Goal: Communication & Community: Answer question/provide support

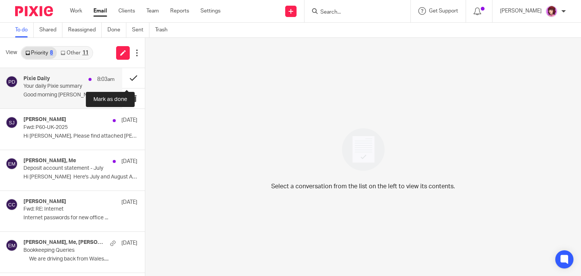
click at [129, 79] on button at bounding box center [133, 78] width 23 height 20
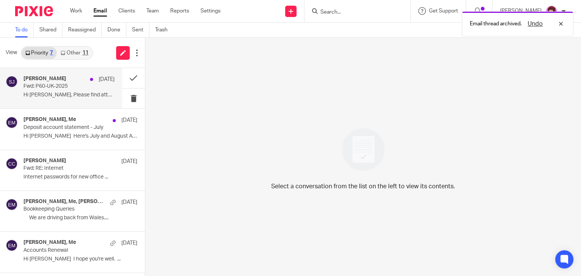
click at [60, 96] on p "Hi Emma, Please find attached Carl’s P60. ..." at bounding box center [68, 95] width 91 height 6
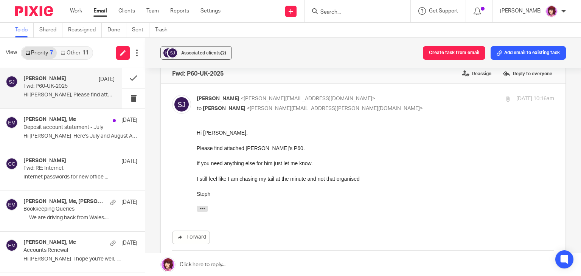
scroll to position [6, 0]
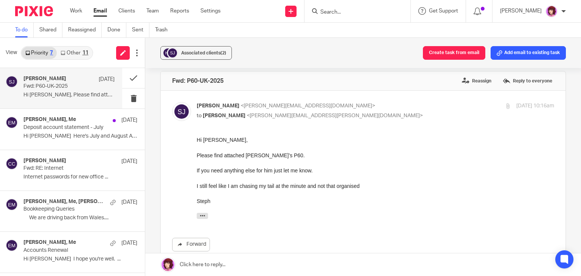
click at [362, 231] on div "Forward Attachments P60-UK-2025 .pdf" at bounding box center [363, 215] width 382 height 159
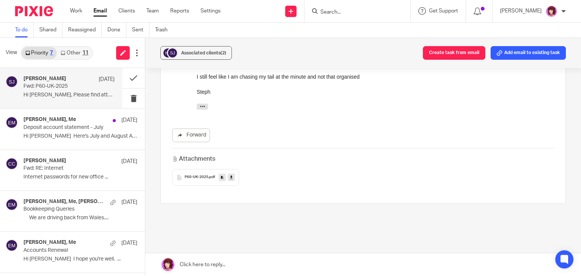
scroll to position [126, 0]
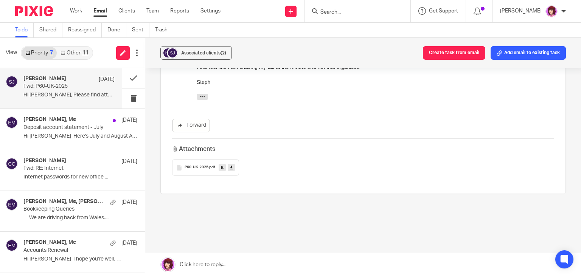
click at [217, 259] on link at bounding box center [363, 264] width 436 height 23
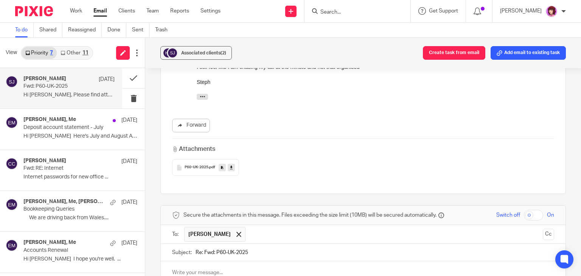
scroll to position [0, 0]
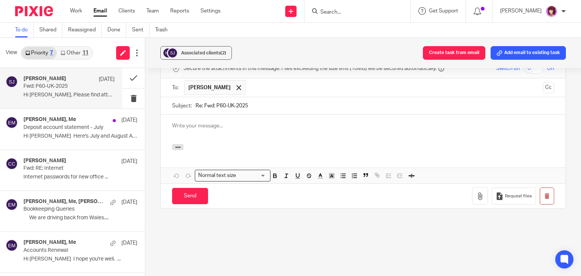
click at [202, 129] on div at bounding box center [363, 130] width 405 height 30
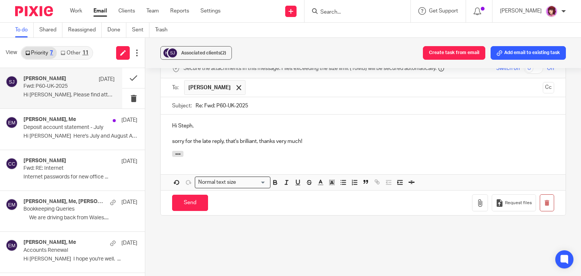
click at [173, 140] on p "sorry for the late reply, that's brilliant, thanks very much!" at bounding box center [363, 142] width 382 height 8
click at [332, 143] on p "Sorry for the late reply, that's brilliant, thanks very much!" at bounding box center [363, 142] width 382 height 8
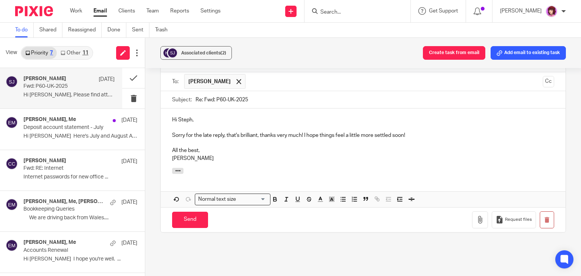
scroll to position [277, 0]
click at [194, 224] on input "Send" at bounding box center [190, 221] width 36 height 16
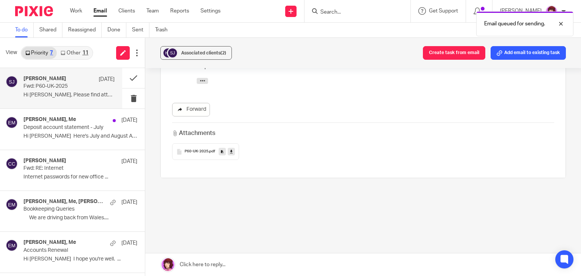
click at [195, 114] on link "Forward" at bounding box center [191, 110] width 38 height 14
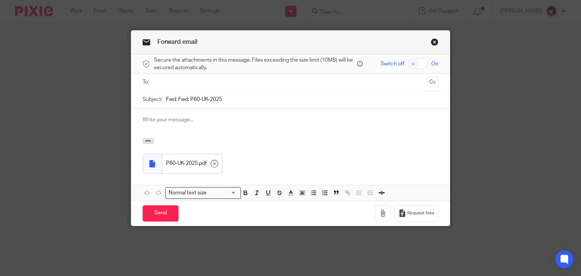
click at [207, 85] on input "text" at bounding box center [290, 82] width 267 height 9
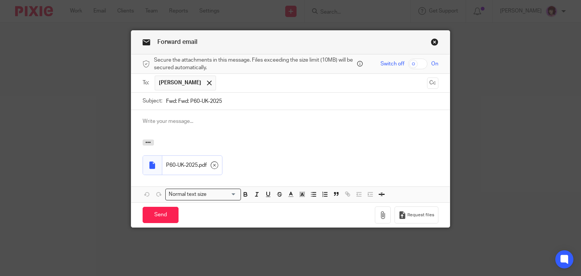
click at [242, 134] on div at bounding box center [290, 125] width 319 height 30
click at [163, 119] on p at bounding box center [291, 122] width 296 height 8
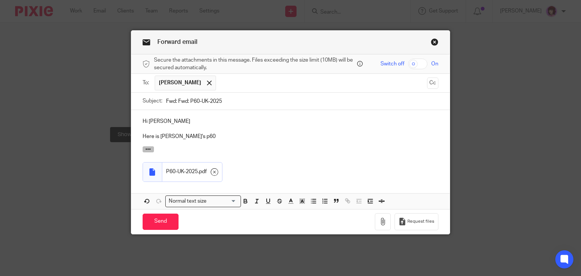
click at [146, 150] on icon "button" at bounding box center [148, 149] width 6 height 6
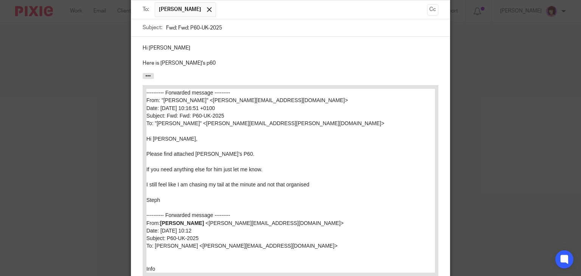
scroll to position [72, 0]
click at [193, 69] on div "Hi Caroline Here is Carl's p60" at bounding box center [290, 56] width 319 height 36
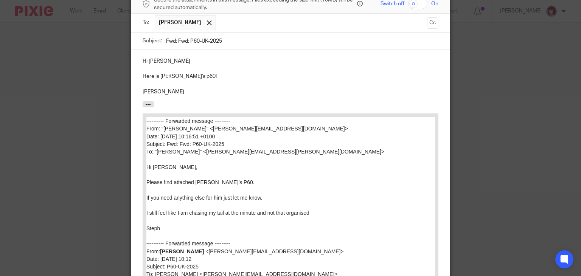
scroll to position [43, 0]
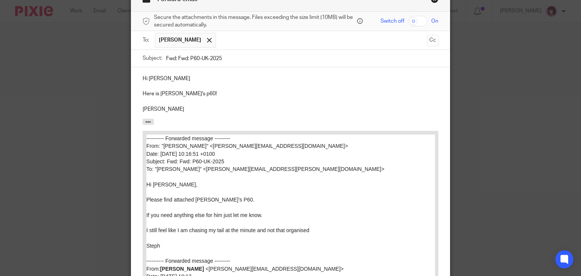
click at [217, 98] on p at bounding box center [291, 102] width 296 height 8
click at [191, 91] on p "Here is Carl's p60!" at bounding box center [291, 94] width 296 height 8
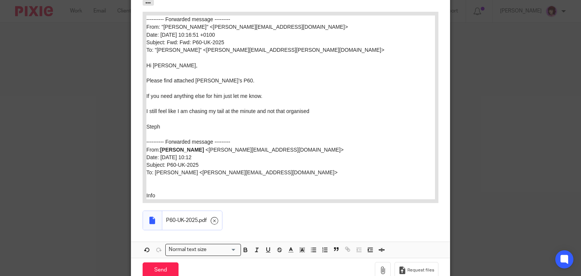
scroll to position [188, 0]
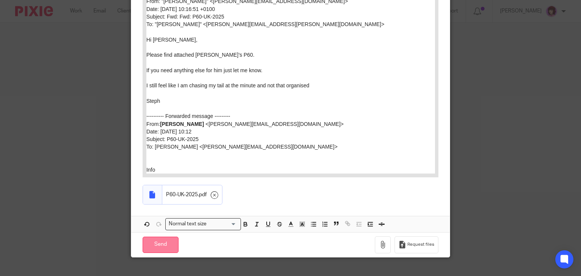
click at [150, 244] on input "Send" at bounding box center [161, 245] width 36 height 16
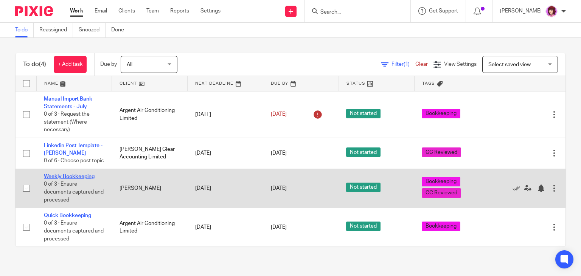
click at [64, 179] on link "Weekly Bookkeeping" at bounding box center [69, 176] width 51 height 5
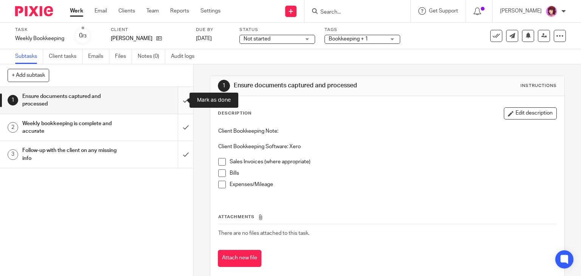
click at [174, 104] on input "submit" at bounding box center [96, 100] width 193 height 27
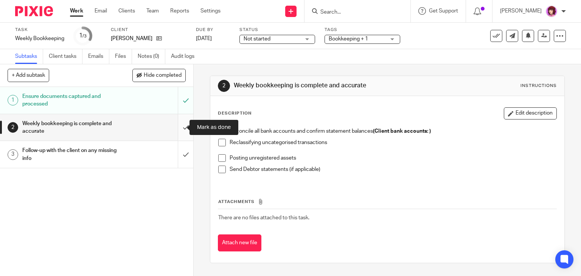
click at [175, 130] on input "submit" at bounding box center [96, 127] width 193 height 27
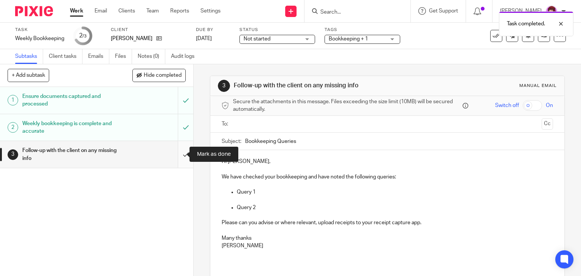
click at [176, 158] on input "submit" at bounding box center [96, 154] width 193 height 27
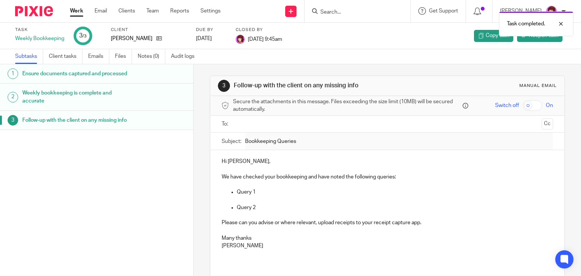
click at [75, 15] on link "Work" at bounding box center [76, 11] width 13 height 8
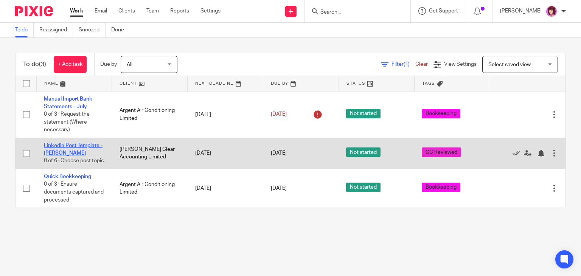
click at [63, 151] on link "Linkedin Post Template - [PERSON_NAME]" at bounding box center [73, 149] width 59 height 13
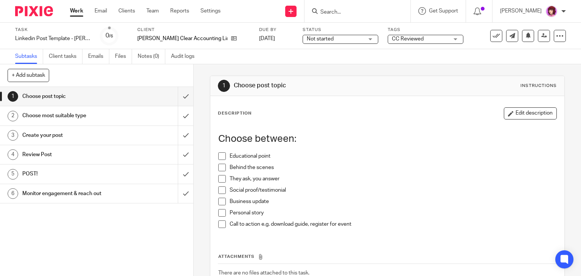
click at [76, 13] on link "Work" at bounding box center [76, 11] width 13 height 8
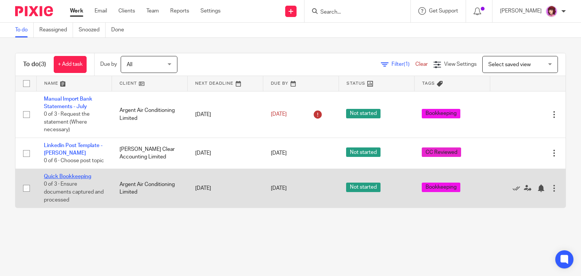
click at [75, 179] on link "Quick Bookkeeping" at bounding box center [67, 176] width 47 height 5
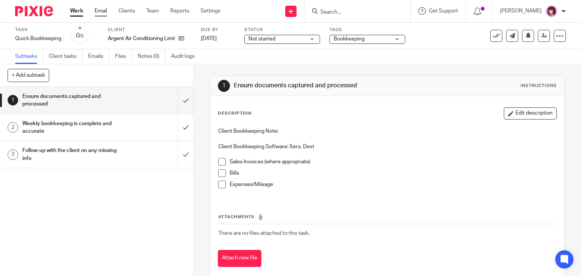
click at [99, 8] on link "Email" at bounding box center [101, 11] width 12 height 8
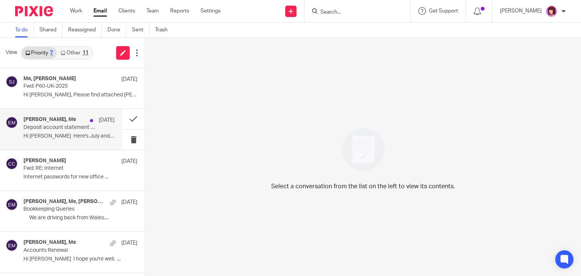
click at [74, 127] on p "Deposit account statement - July" at bounding box center [59, 127] width 73 height 6
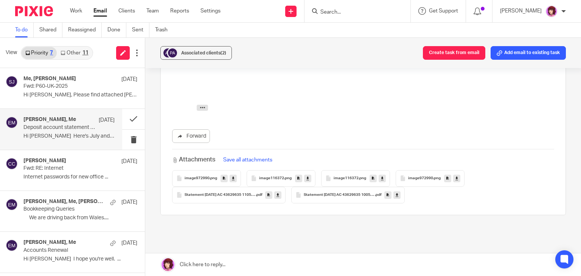
scroll to position [162, 0]
click at [77, 49] on link "Other 11" at bounding box center [74, 53] width 35 height 12
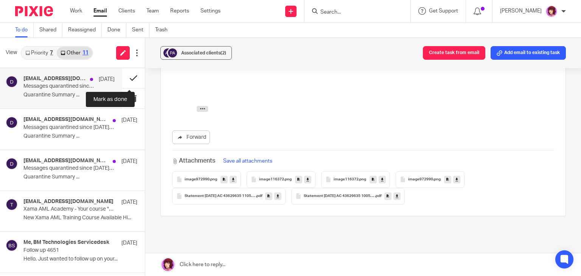
click at [128, 75] on button at bounding box center [133, 78] width 23 height 20
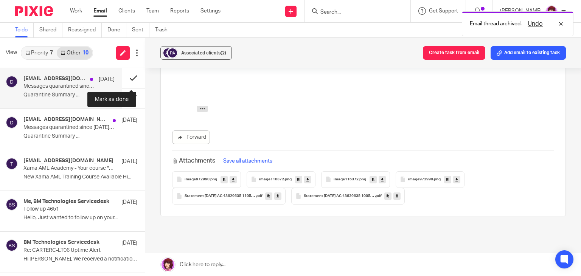
click at [125, 78] on button at bounding box center [133, 78] width 23 height 20
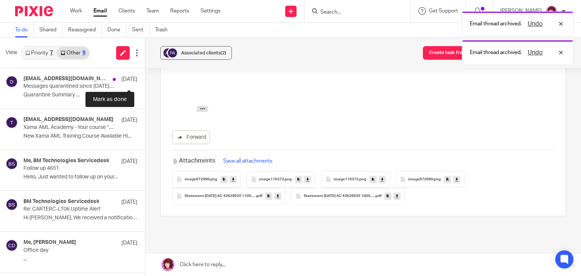
click at [145, 78] on button at bounding box center [148, 78] width 6 height 20
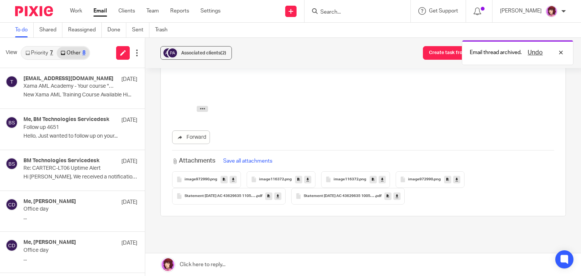
click at [81, 17] on div "Work Email Clients Team Reports Settings Work Email Clients Team Reports Settin…" at bounding box center [146, 11] width 169 height 22
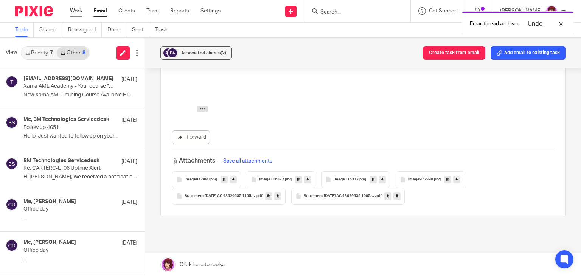
click at [78, 13] on link "Work" at bounding box center [76, 11] width 12 height 8
